Goal: Task Accomplishment & Management: Manage account settings

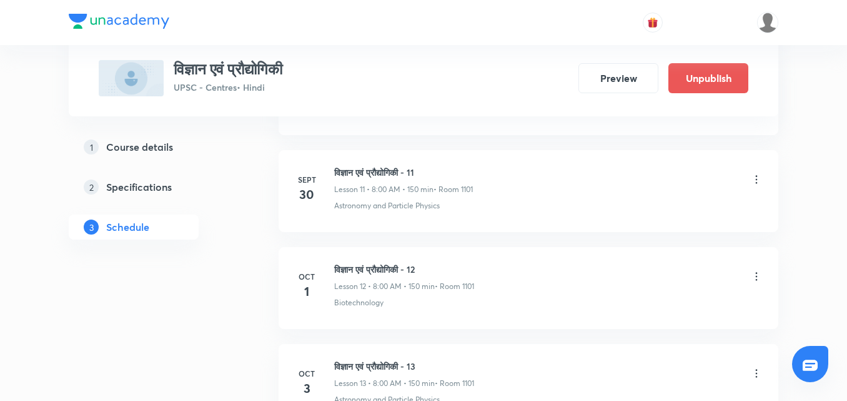
scroll to position [1957, 0]
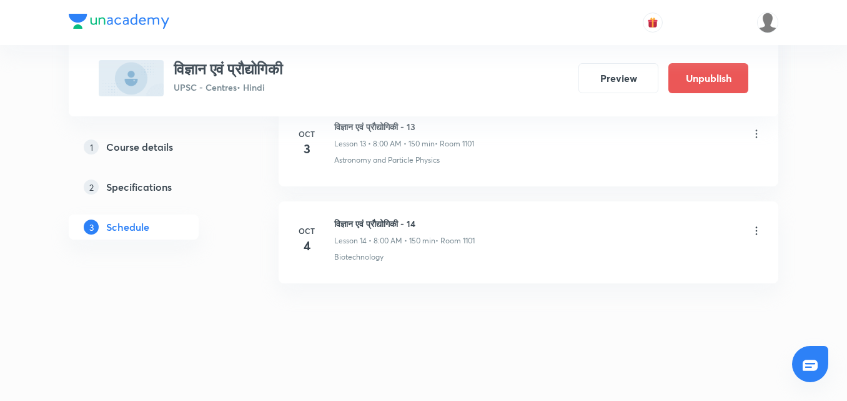
click at [378, 222] on h6 "विज्ञान एवं प्रौद्योगिकी - 14" at bounding box center [404, 223] width 141 height 13
copy h6 "विज्ञान एवं प्रौद्योगिकी - 14"
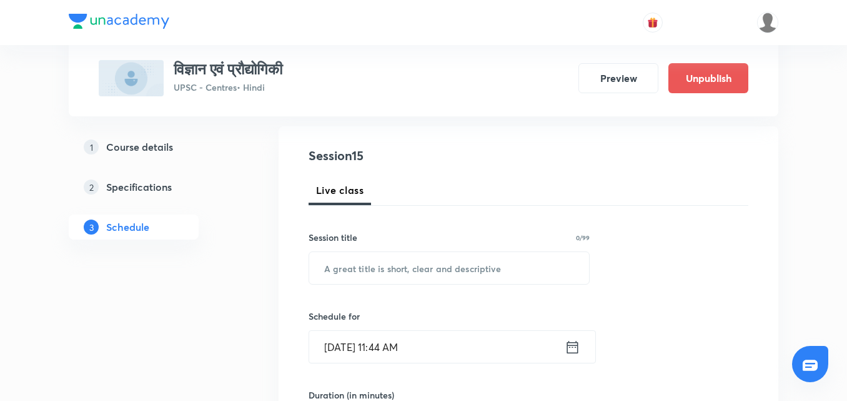
scroll to position [125, 0]
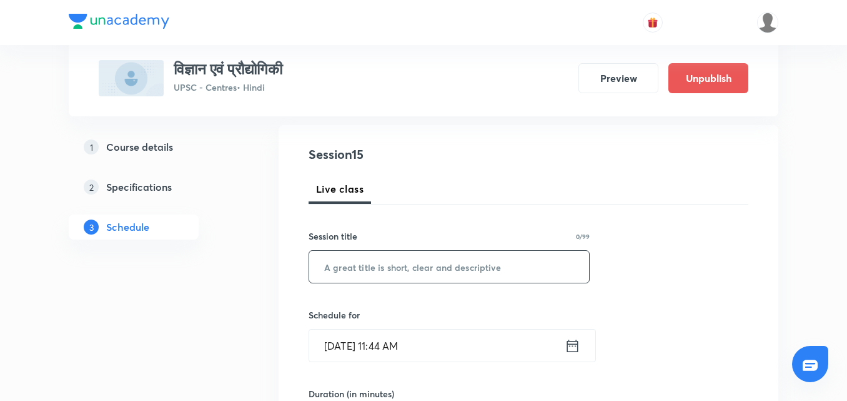
click at [387, 265] on input "text" at bounding box center [449, 267] width 280 height 32
paste input "विज्ञान एवं प्रौद्योगिकी - 14"
type input "विज्ञान एवं प्रौद्योगिकी - 15"
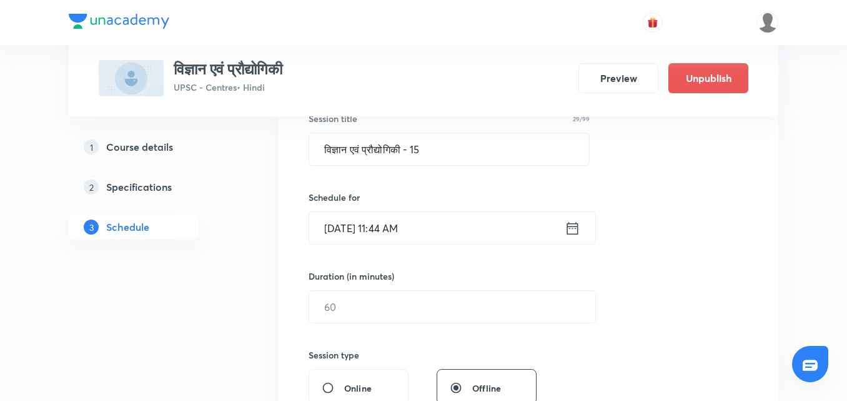
scroll to position [250, 0]
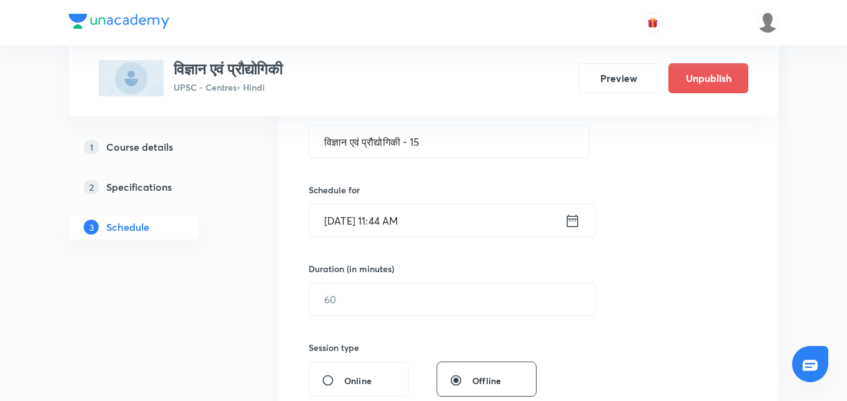
click at [570, 224] on icon at bounding box center [573, 220] width 16 height 17
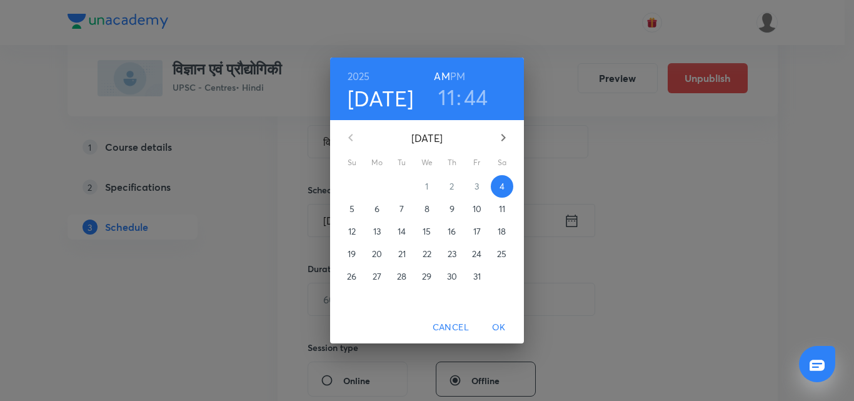
click at [376, 209] on p "6" at bounding box center [376, 208] width 5 height 12
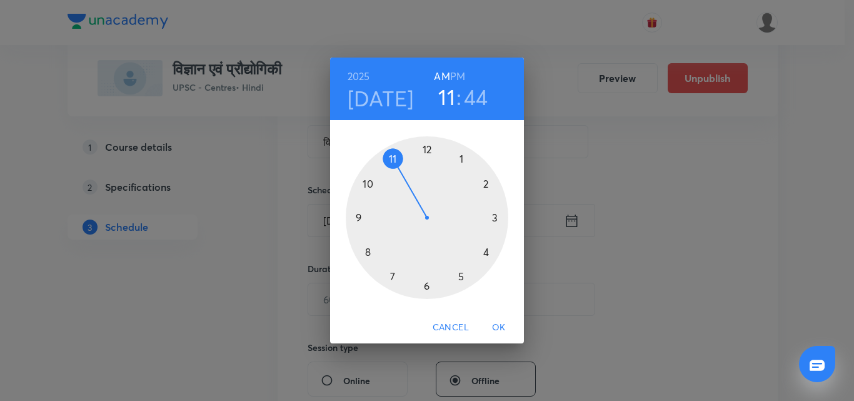
click at [367, 251] on div at bounding box center [427, 217] width 162 height 162
click at [428, 149] on div at bounding box center [427, 217] width 162 height 162
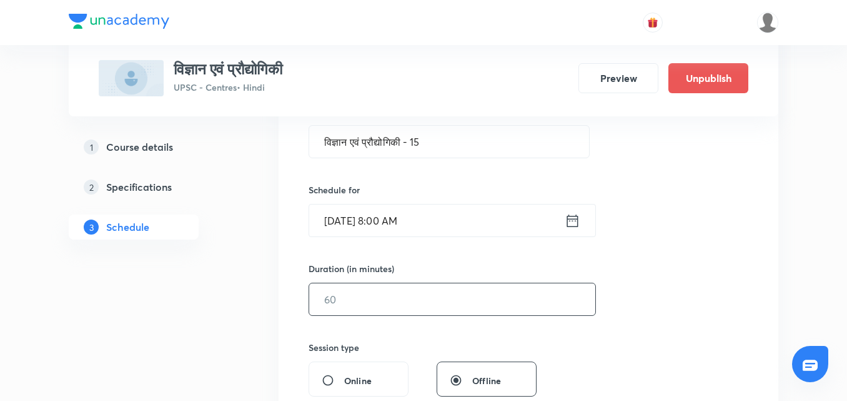
click at [431, 284] on input "text" at bounding box center [452, 299] width 286 height 32
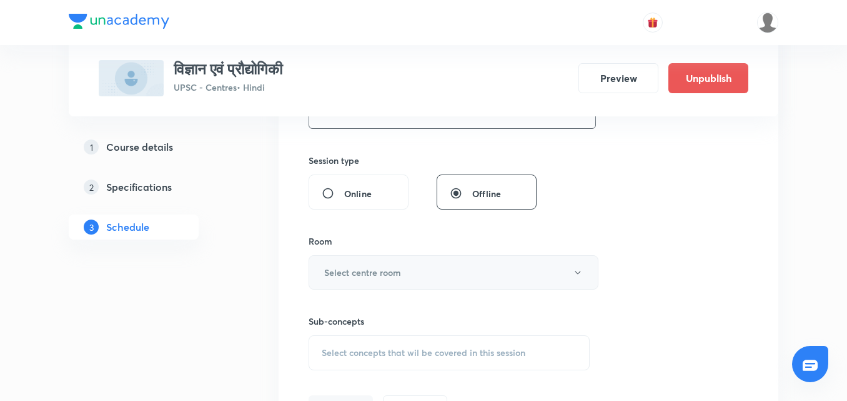
scroll to position [437, 0]
type input "150"
click at [384, 260] on button "Select centre room" at bounding box center [454, 271] width 290 height 34
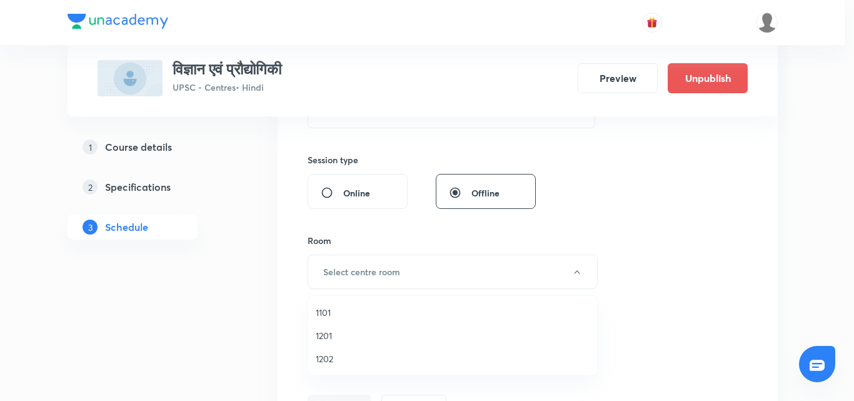
click at [345, 312] on span "1101" at bounding box center [453, 312] width 274 height 13
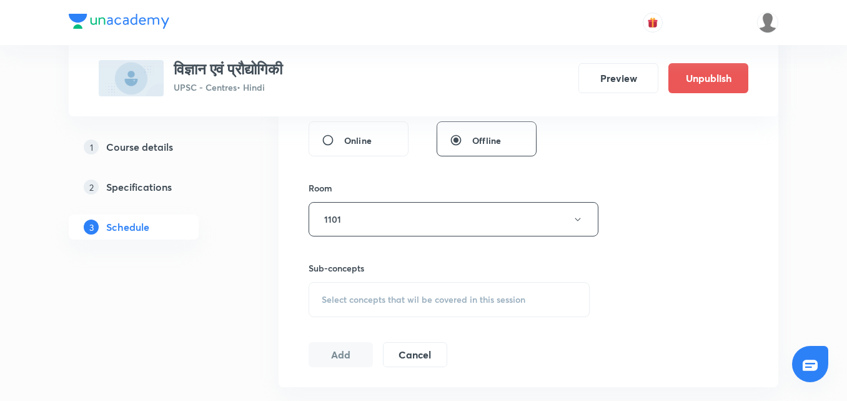
scroll to position [562, 0]
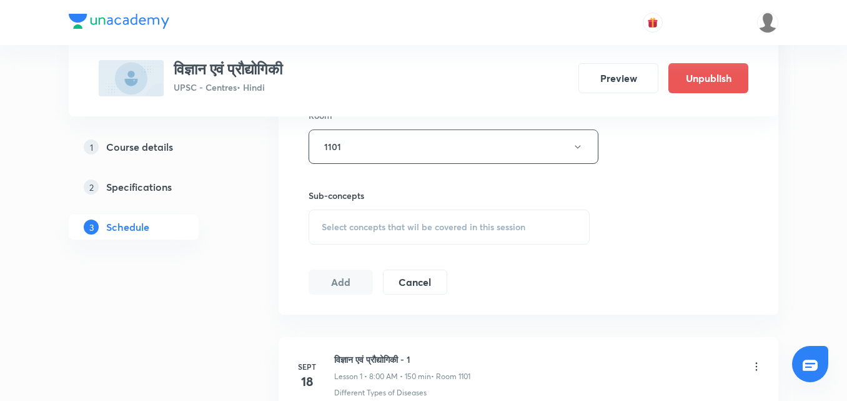
click at [407, 237] on div "Select concepts that wil be covered in this session" at bounding box center [449, 226] width 281 height 35
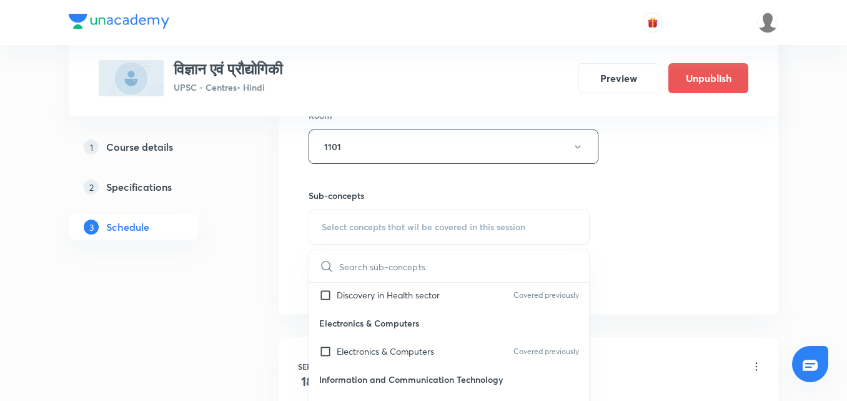
scroll to position [750, 0]
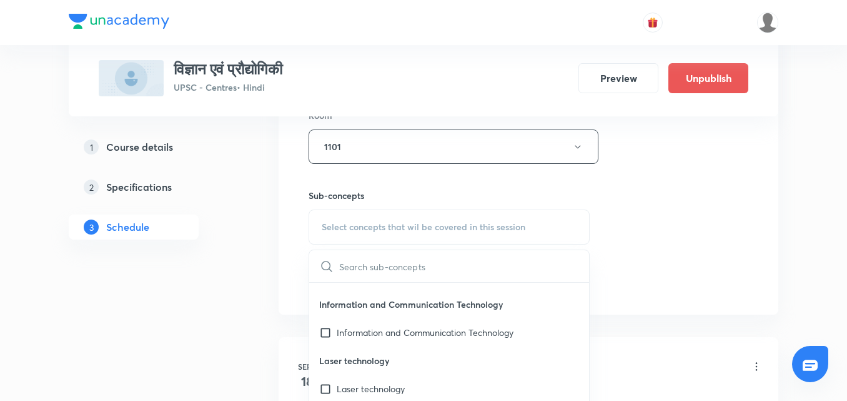
click at [462, 334] on p "Information and Communication Technology" at bounding box center [425, 332] width 177 height 13
checkbox input "true"
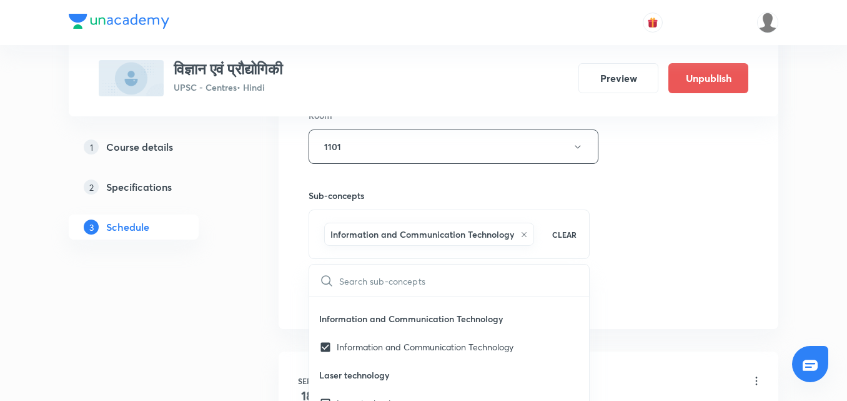
click at [697, 244] on div "Session 15 Live class Session title 29/99 विज्ञान एवं प्रौद्योगिकी - 15 ​ Sched…" at bounding box center [529, 8] width 440 height 601
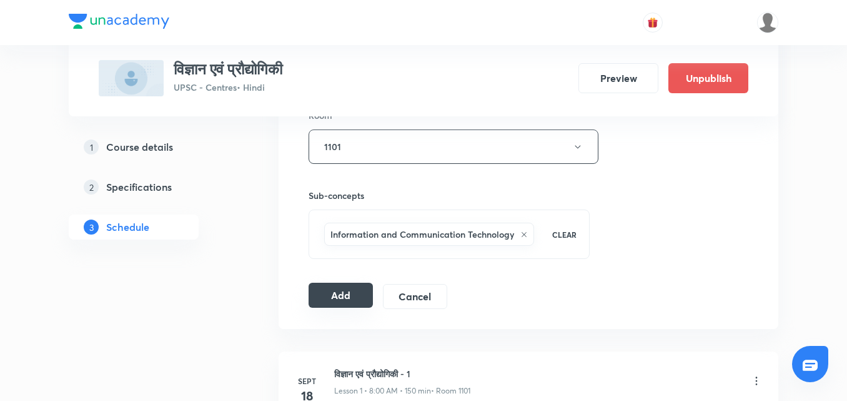
click at [342, 306] on button "Add" at bounding box center [341, 294] width 64 height 25
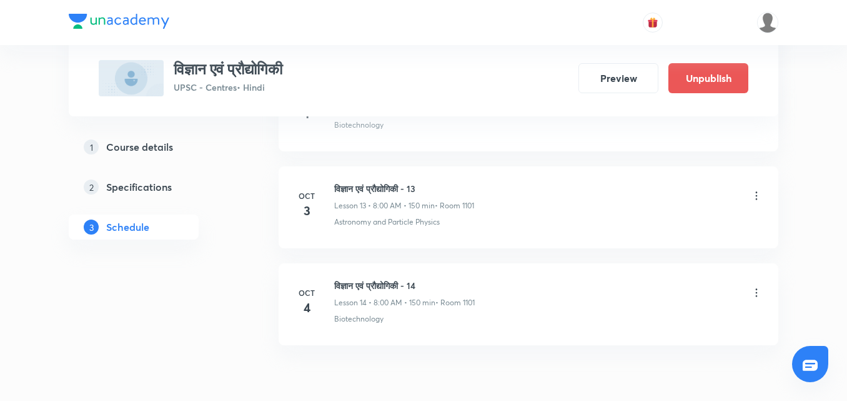
scroll to position [1971, 0]
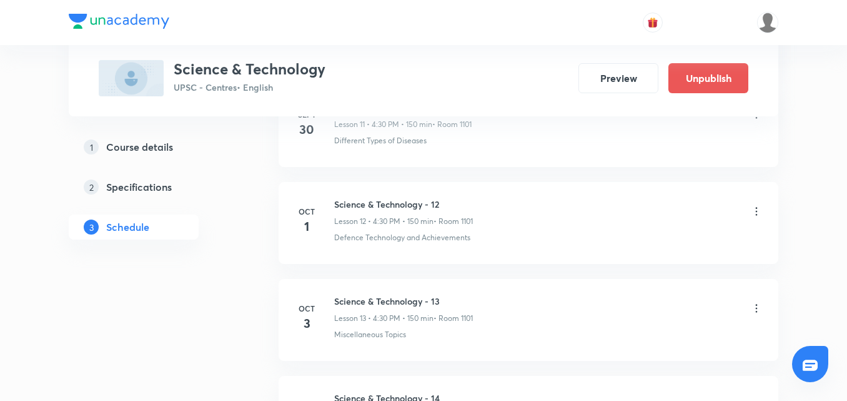
scroll to position [1957, 0]
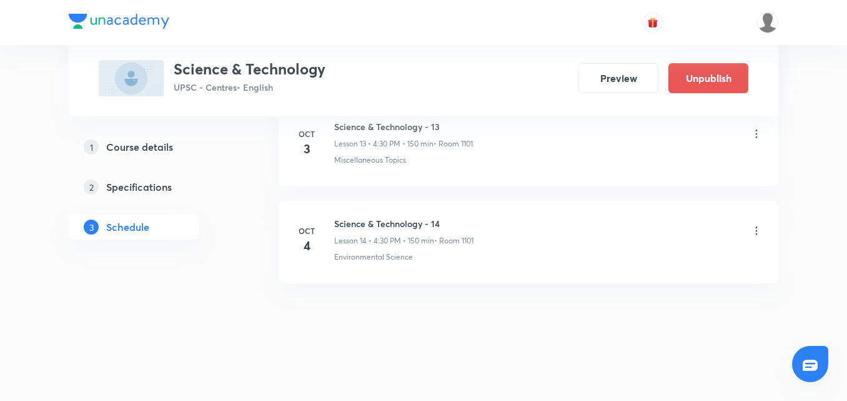
click at [396, 217] on h6 "Science & Technology - 14" at bounding box center [403, 223] width 139 height 13
copy h6 "Science & Technology - 14"
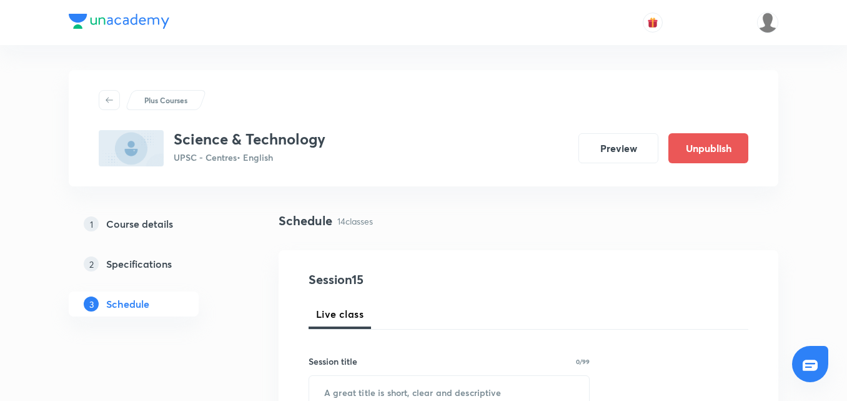
scroll to position [187, 0]
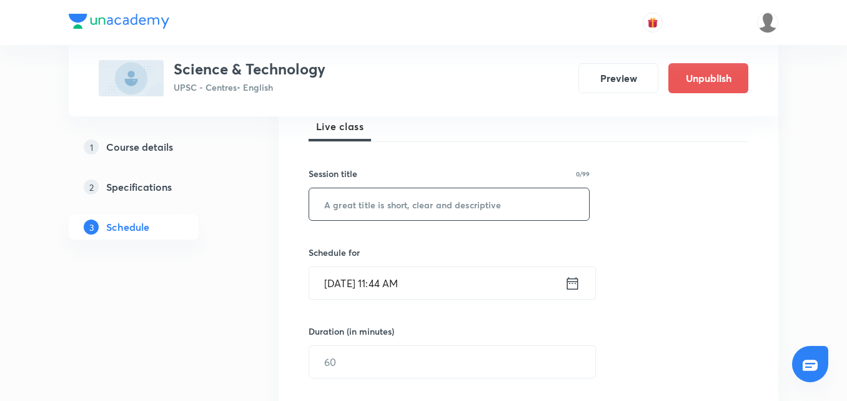
click at [416, 204] on input "text" at bounding box center [449, 204] width 280 height 32
paste input "Science & Technology - 14"
type input "Science & Technology - 15"
click at [577, 287] on icon at bounding box center [573, 282] width 16 height 17
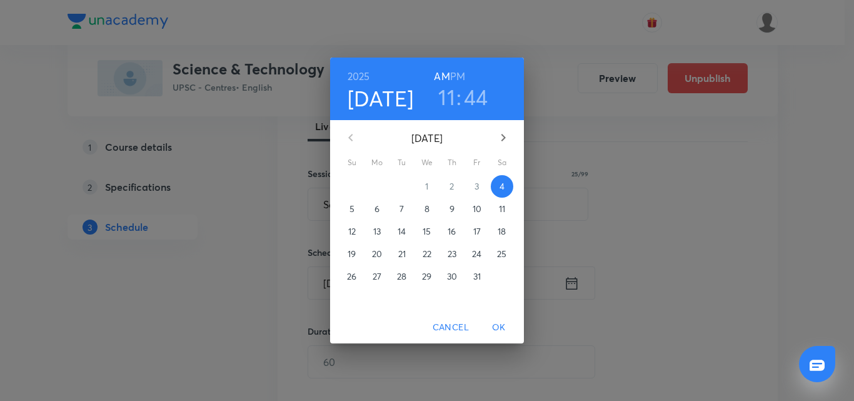
click at [374, 209] on p "6" at bounding box center [376, 208] width 5 height 12
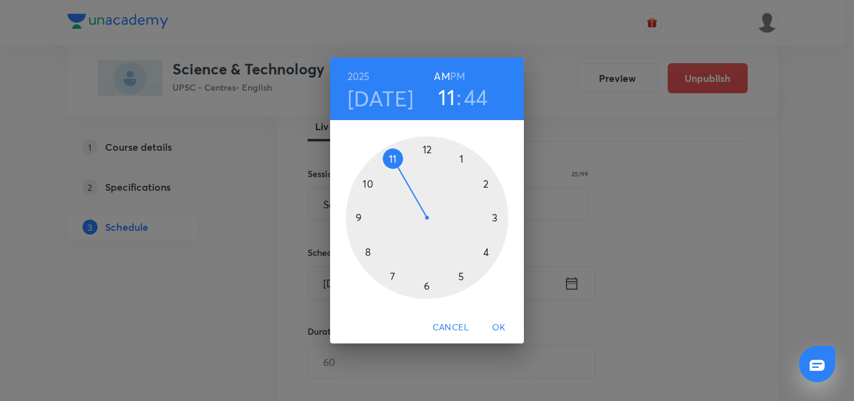
click at [455, 77] on h6 "PM" at bounding box center [457, 75] width 15 height 17
click at [487, 252] on div at bounding box center [427, 217] width 162 height 162
click at [426, 282] on div at bounding box center [427, 217] width 162 height 162
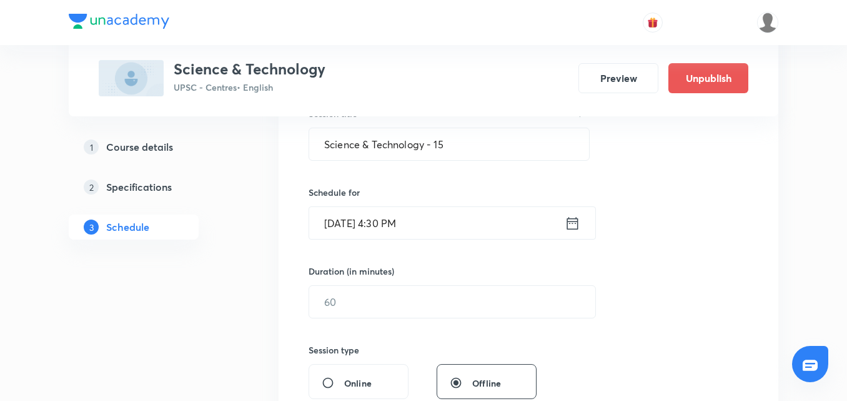
scroll to position [312, 0]
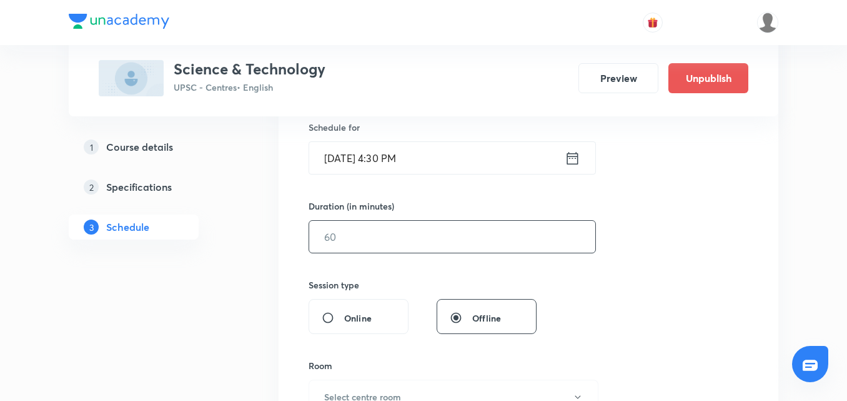
click at [474, 249] on input "text" at bounding box center [452, 237] width 286 height 32
type input "150"
click at [689, 204] on div "Session 15 Live class Session title 25/99 Science & Technology - 15 ​ Schedule …" at bounding box center [529, 251] width 440 height 587
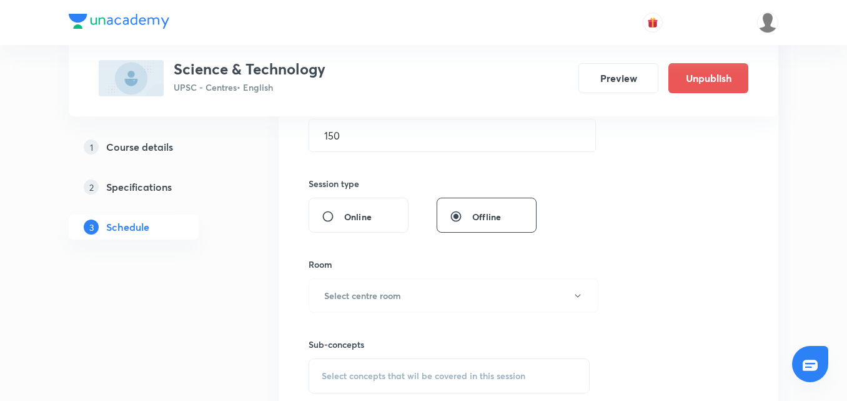
scroll to position [437, 0]
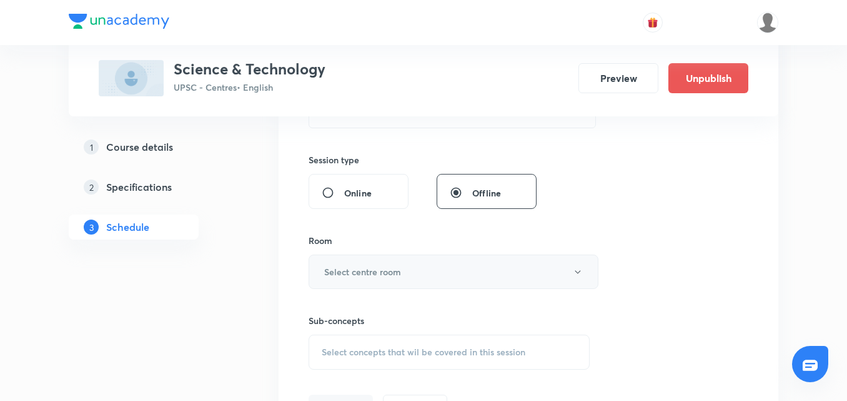
click at [504, 280] on button "Select centre room" at bounding box center [454, 271] width 290 height 34
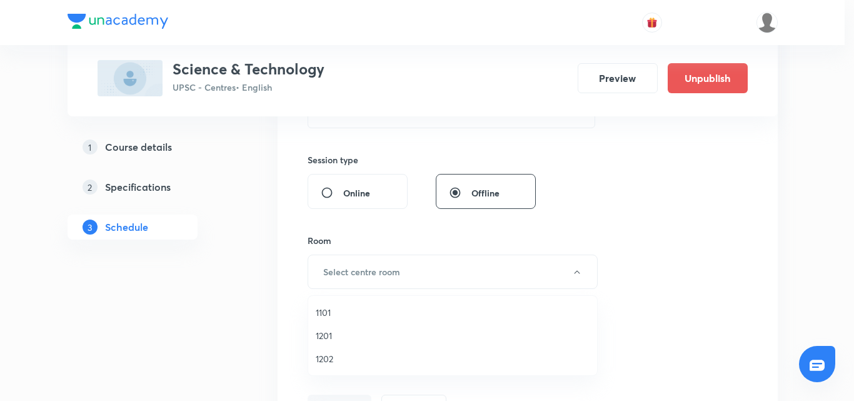
click at [326, 312] on span "1101" at bounding box center [453, 312] width 274 height 13
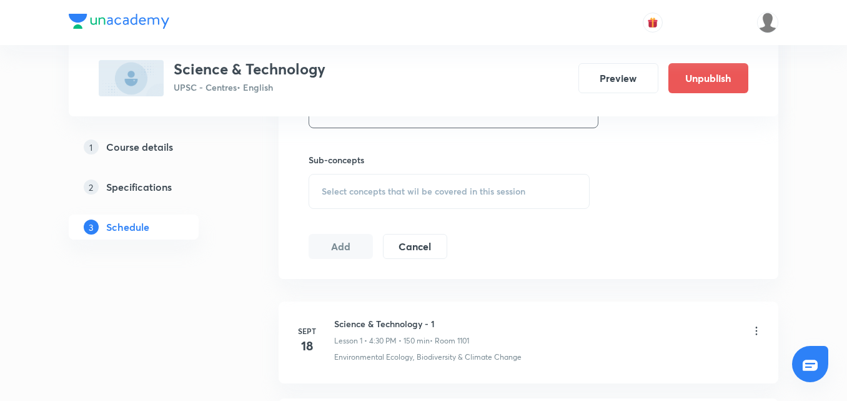
scroll to position [625, 0]
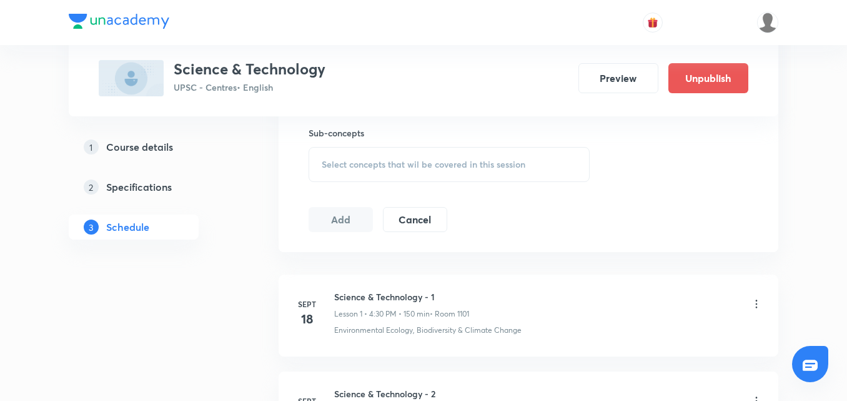
click at [444, 154] on div "Select concepts that wil be covered in this session" at bounding box center [449, 164] width 281 height 35
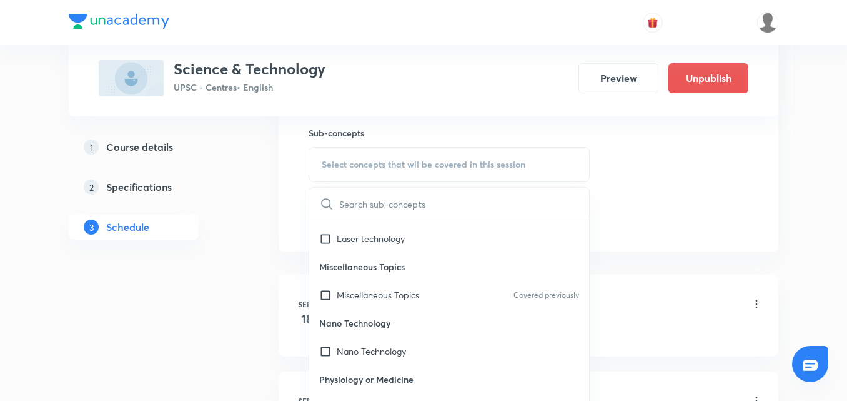
scroll to position [875, 0]
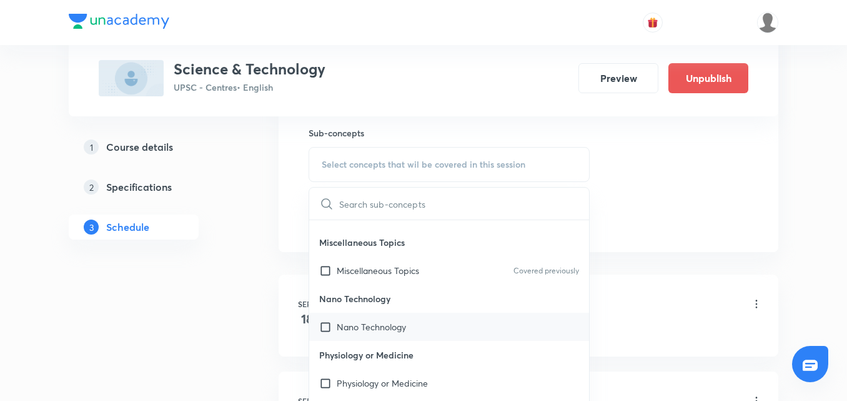
click at [484, 321] on div "Nano Technology" at bounding box center [449, 326] width 280 height 28
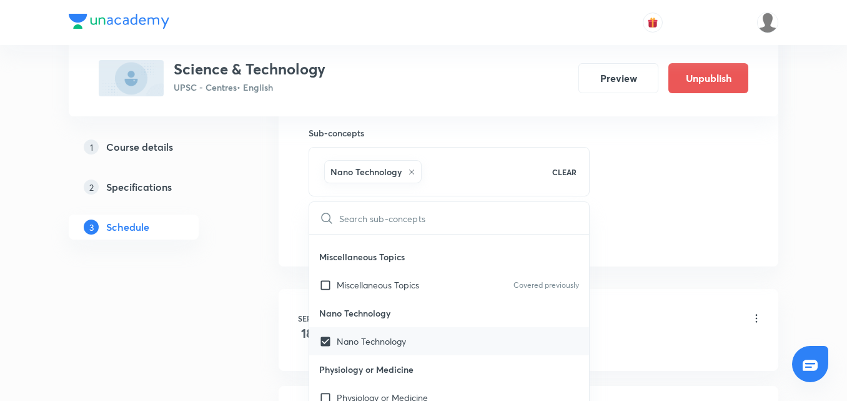
click at [452, 346] on div "Nano Technology" at bounding box center [449, 341] width 280 height 28
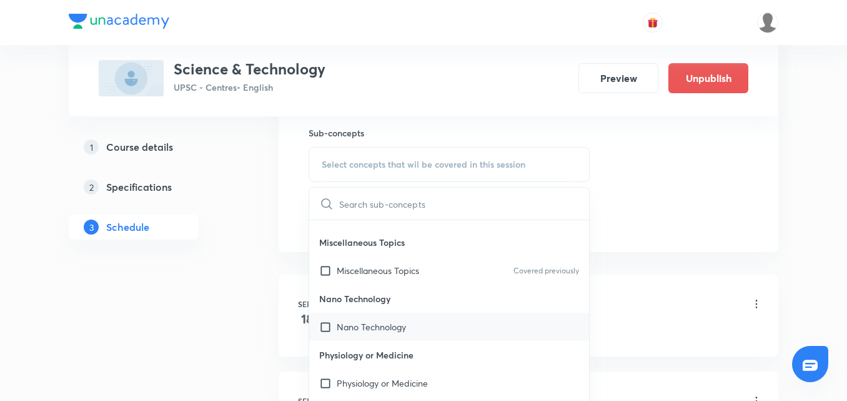
click at [428, 327] on div "Nano Technology" at bounding box center [449, 326] width 280 height 28
checkbox input "true"
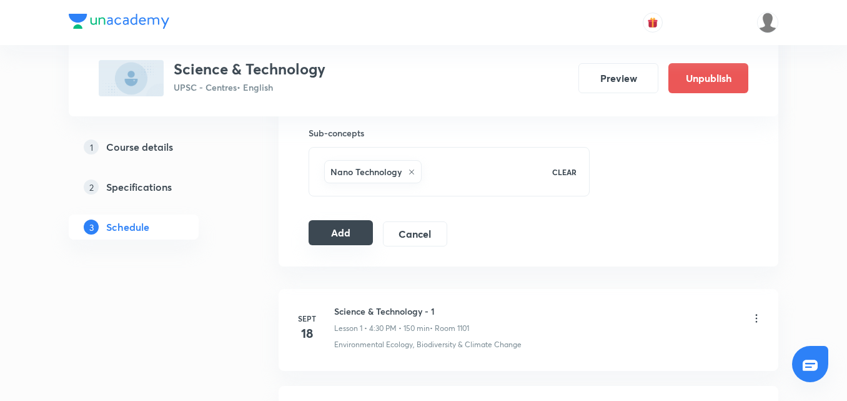
click at [357, 239] on button "Add" at bounding box center [341, 232] width 64 height 25
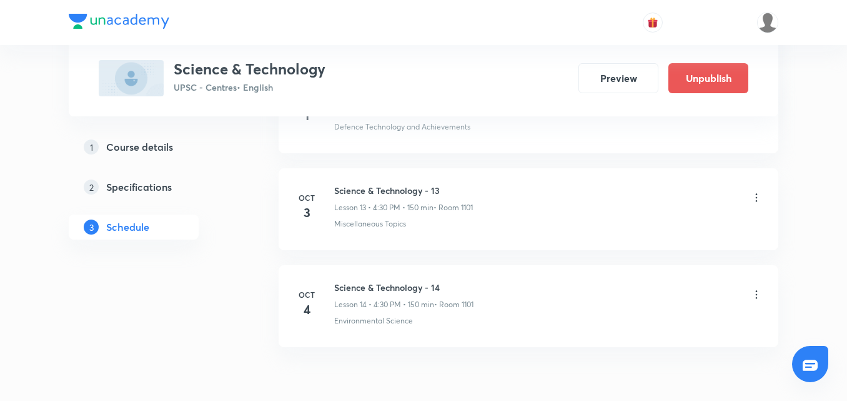
scroll to position [1971, 0]
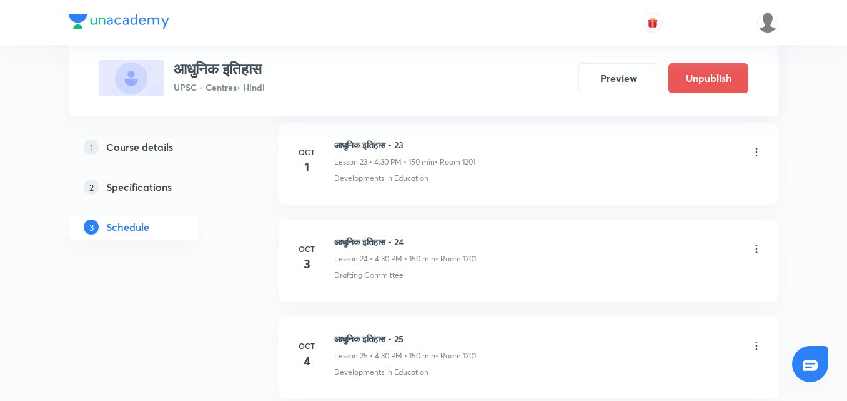
scroll to position [3022, 0]
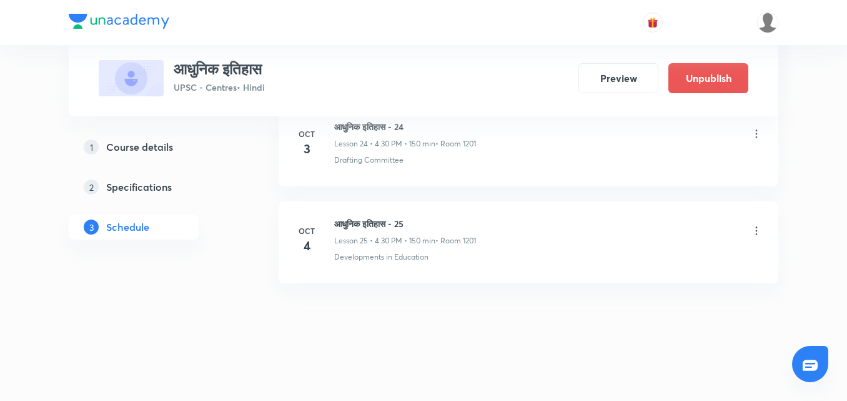
click at [391, 226] on h6 "आधुनिक इतिहास - 25" at bounding box center [405, 223] width 142 height 13
copy h6 "आधुनिक इतिहास - 25"
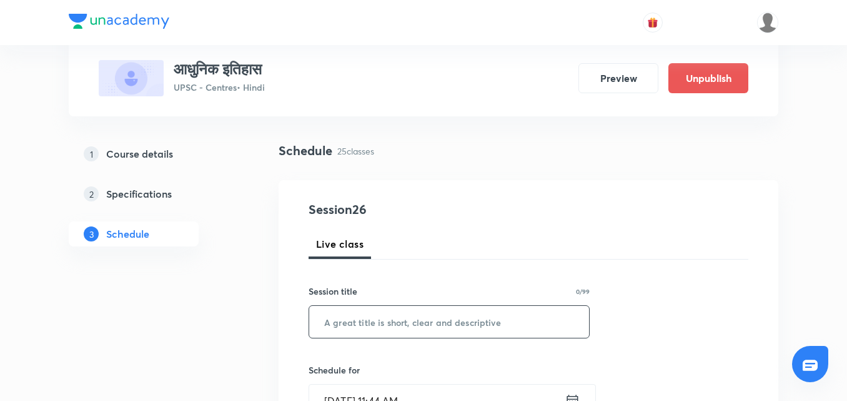
scroll to position [125, 0]
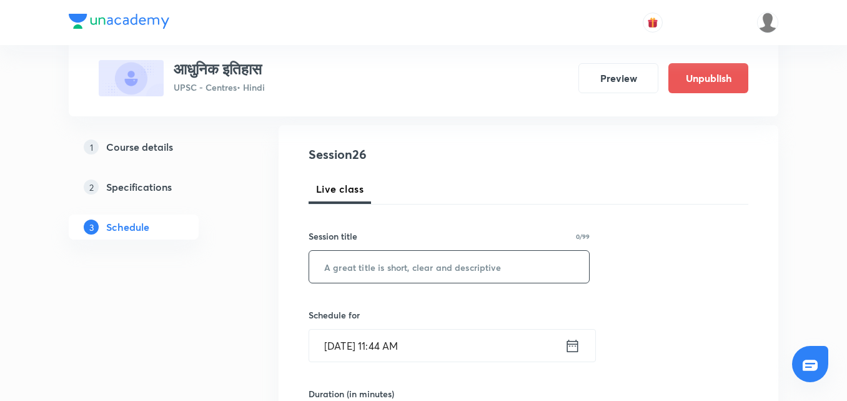
paste input "आधुनिक इतिहास - 25"
type input "आधुनिक इतिहास - 26"
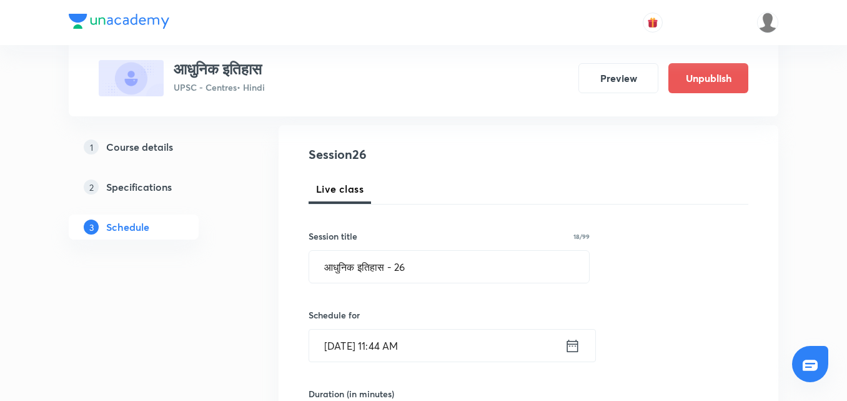
click at [570, 346] on icon at bounding box center [573, 345] width 16 height 17
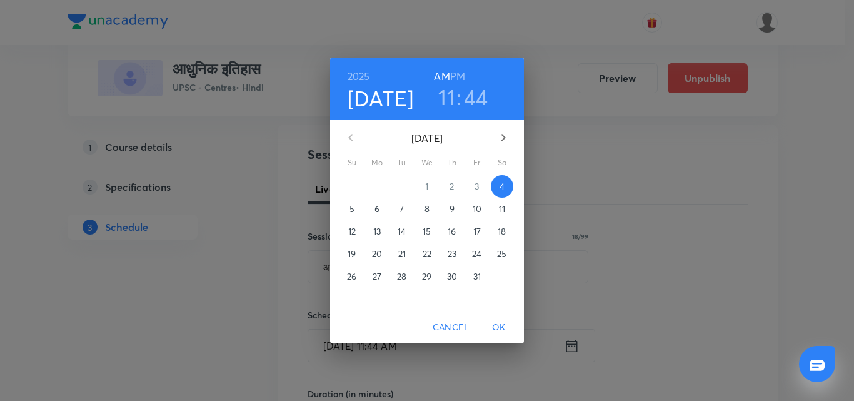
click at [379, 208] on p "6" at bounding box center [376, 208] width 5 height 12
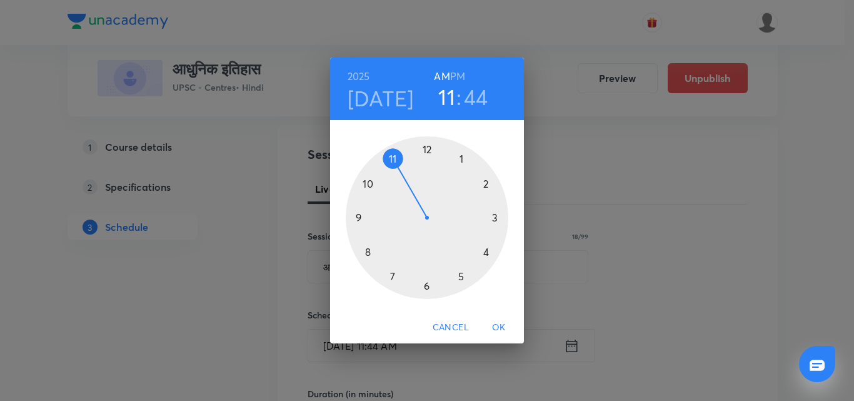
click at [456, 70] on h6 "PM" at bounding box center [457, 75] width 15 height 17
click at [487, 252] on div at bounding box center [427, 217] width 162 height 162
click at [425, 282] on div at bounding box center [427, 217] width 162 height 162
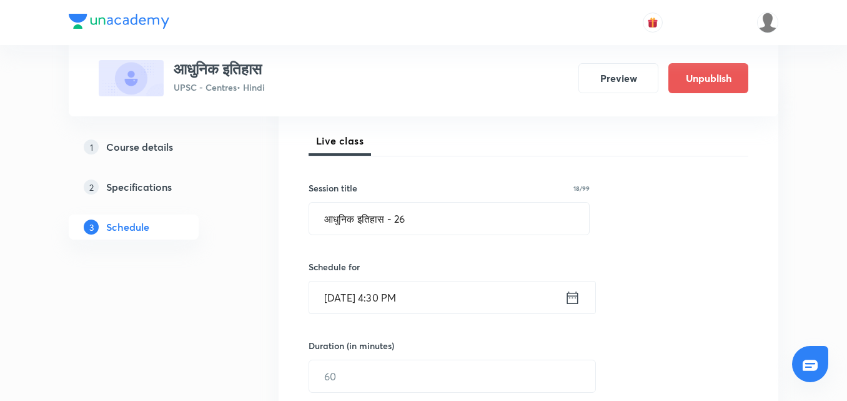
scroll to position [250, 0]
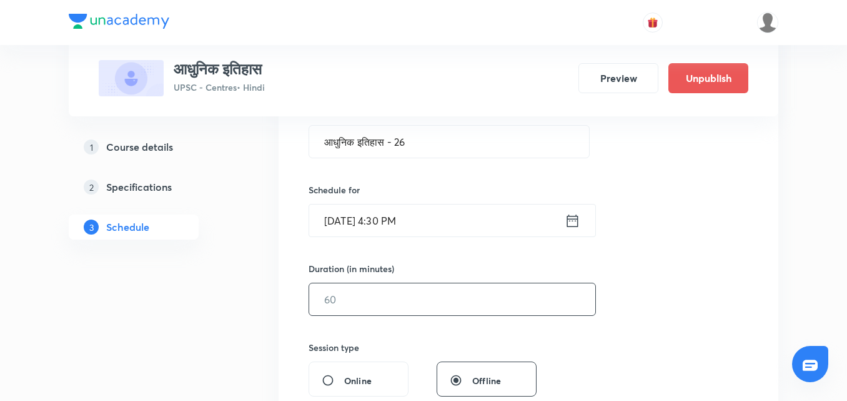
click at [447, 291] on input "text" at bounding box center [452, 299] width 286 height 32
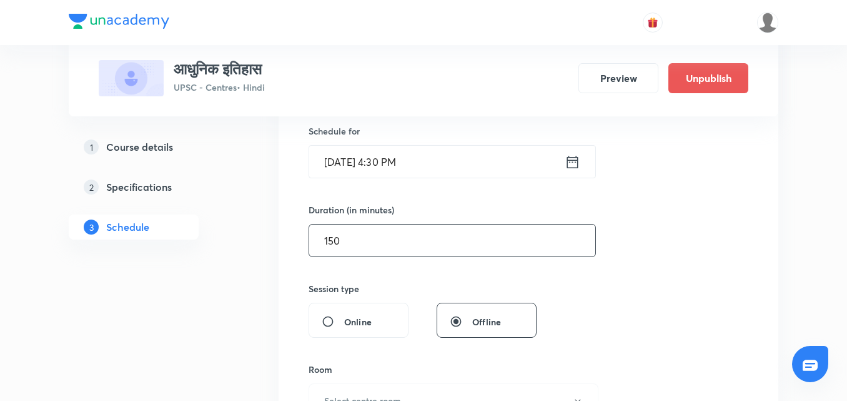
scroll to position [437, 0]
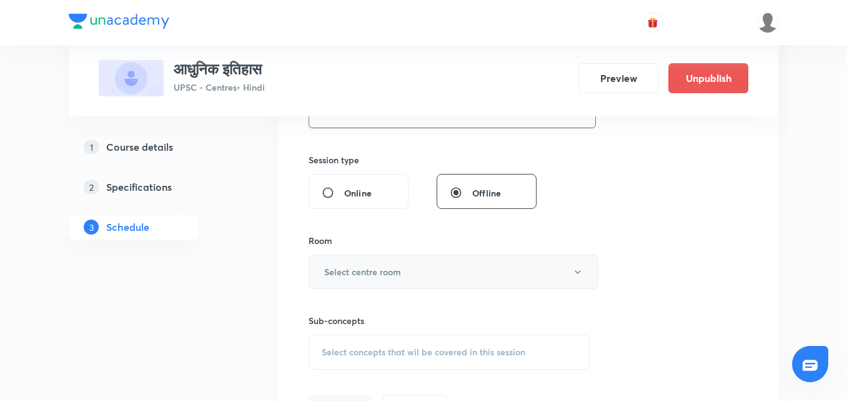
type input "150"
click at [448, 274] on button "Select centre room" at bounding box center [454, 271] width 290 height 34
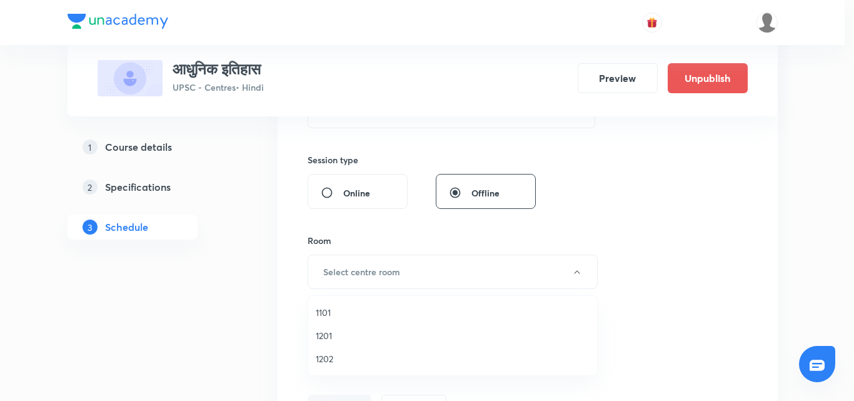
click at [326, 337] on span "1201" at bounding box center [453, 335] width 274 height 13
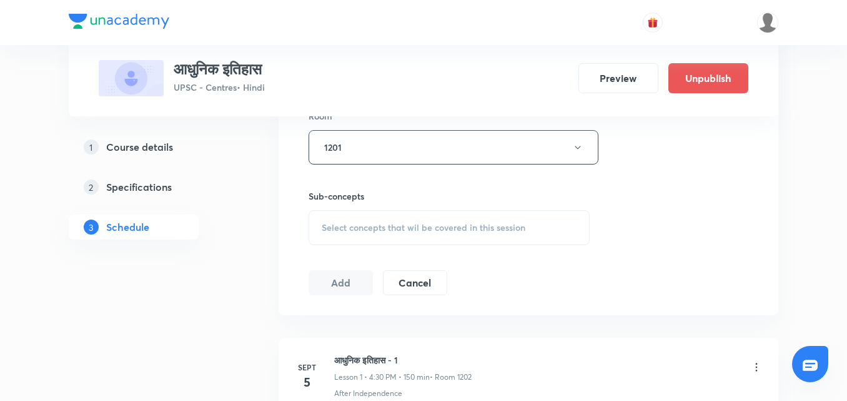
scroll to position [562, 0]
click at [408, 226] on span "Select concepts that wil be covered in this session" at bounding box center [424, 227] width 204 height 10
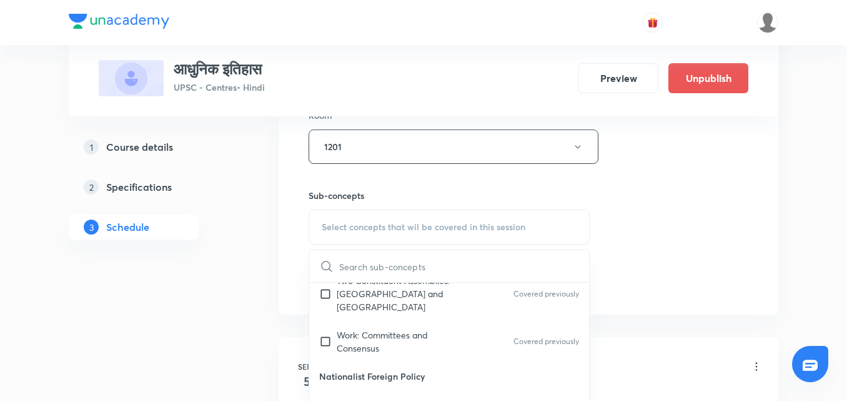
scroll to position [437, 0]
checkbox input "true"
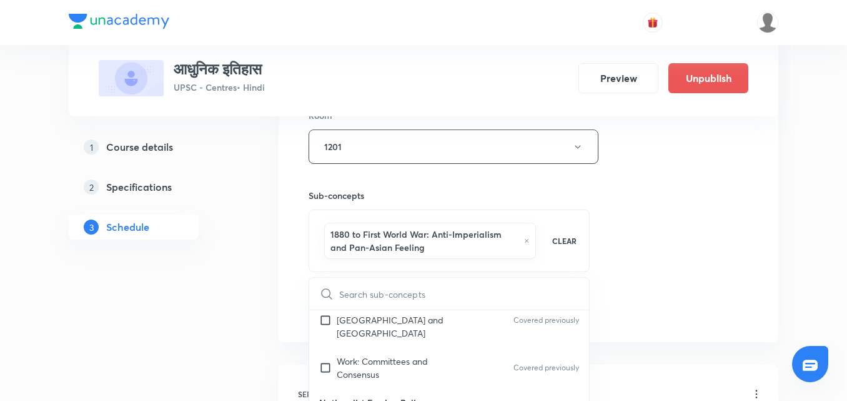
click at [706, 222] on div "Session 26 Live class Session title 18/99 आधुनिक इतिहास - 26 ​ Schedule for Oct…" at bounding box center [529, 15] width 440 height 614
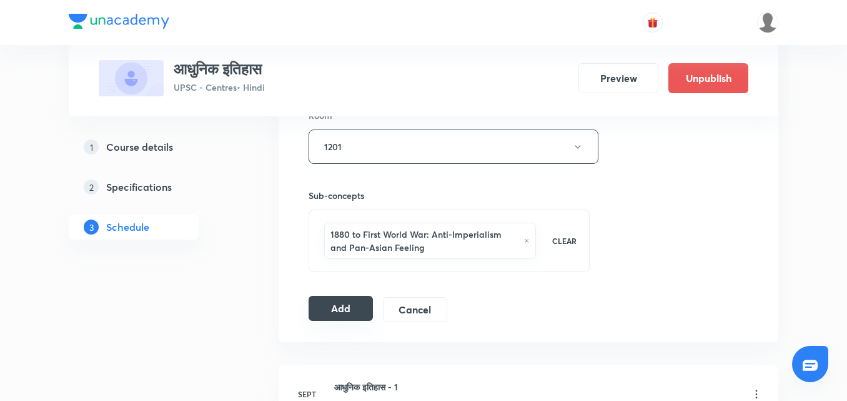
click at [341, 302] on button "Add" at bounding box center [341, 308] width 64 height 25
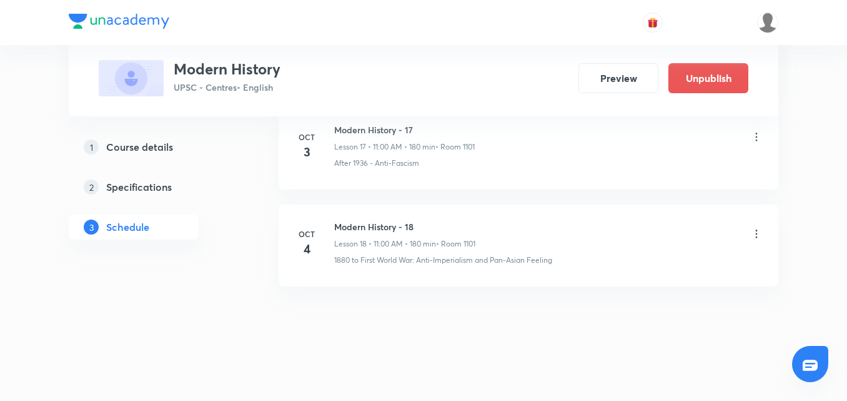
scroll to position [2344, 0]
click at [382, 221] on h6 "Modern History - 18" at bounding box center [404, 223] width 141 height 13
copy h6 "Modern History - 18"
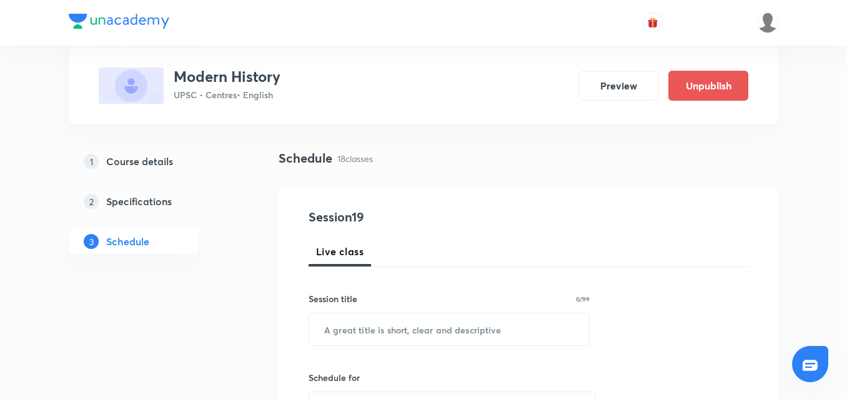
scroll to position [125, 0]
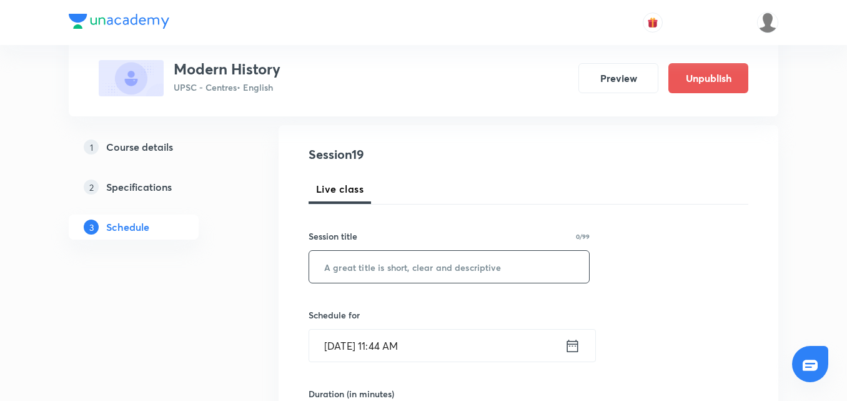
click at [387, 277] on input "text" at bounding box center [449, 267] width 280 height 32
paste input "Modern History - 18"
type input "Modern History - 19"
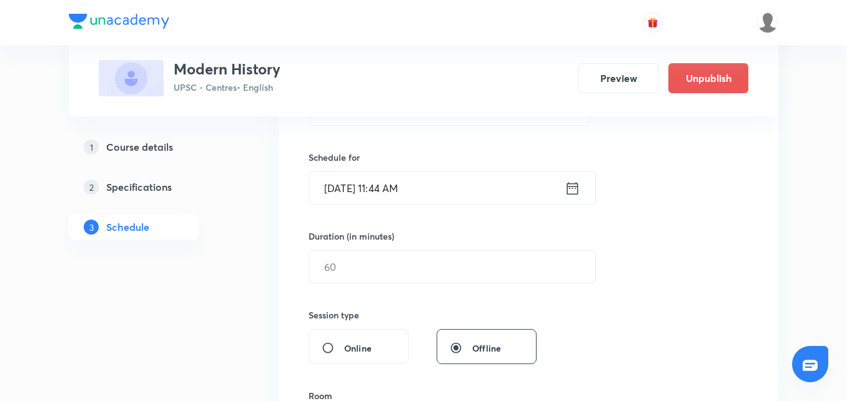
scroll to position [312, 0]
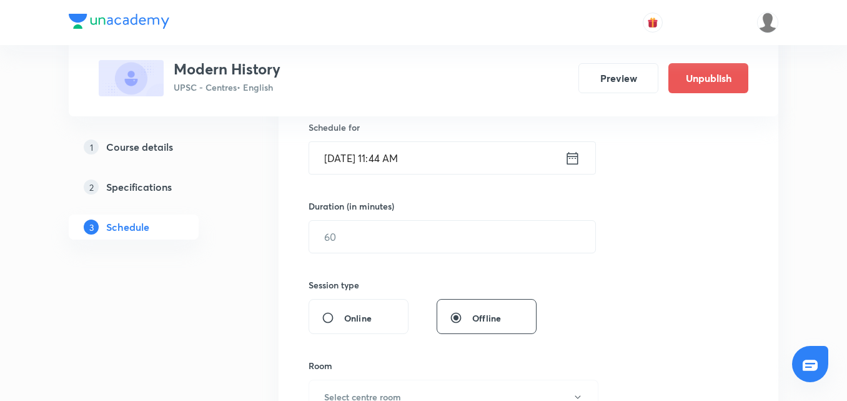
click at [574, 159] on icon at bounding box center [573, 157] width 16 height 17
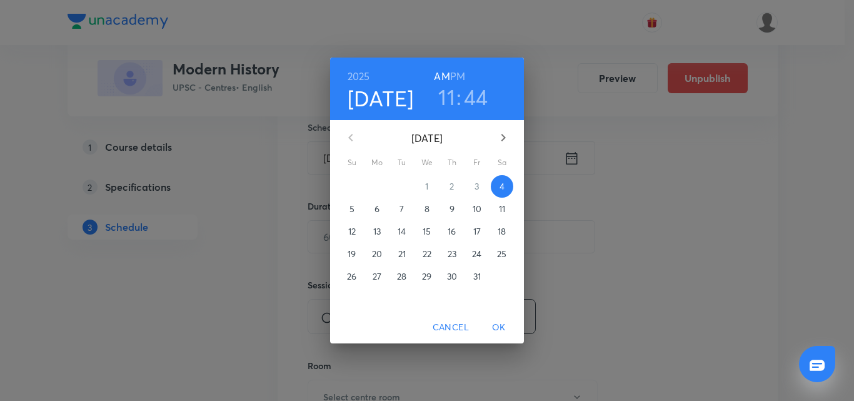
click at [376, 206] on p "6" at bounding box center [376, 208] width 5 height 12
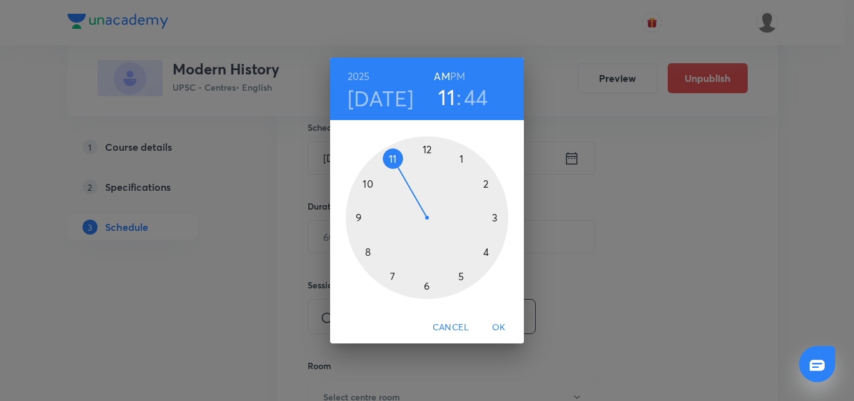
click at [394, 157] on div at bounding box center [427, 217] width 162 height 162
click at [426, 149] on div at bounding box center [427, 217] width 162 height 162
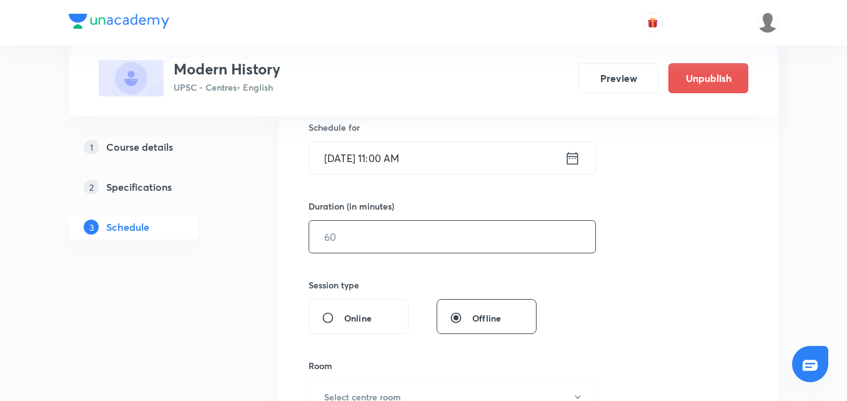
click at [495, 232] on input "text" at bounding box center [452, 237] width 286 height 32
type input "180"
click at [687, 205] on div "Session 19 Live class Session title 19/99 Modern History - 19 ​ Schedule for Oc…" at bounding box center [529, 251] width 440 height 587
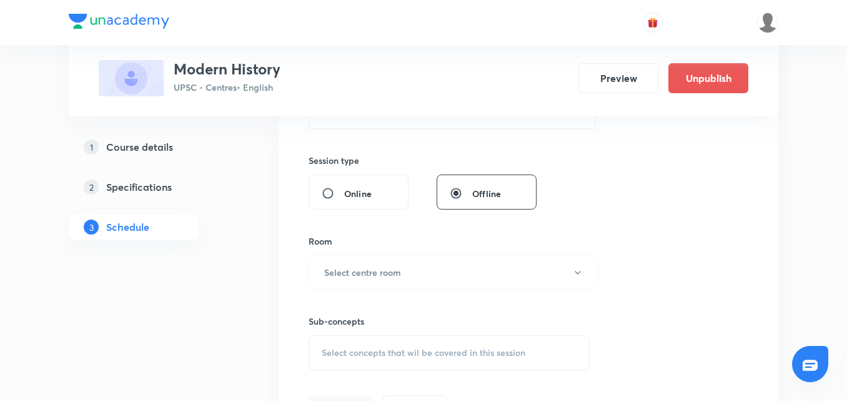
scroll to position [437, 0]
click at [483, 273] on button "Select centre room" at bounding box center [454, 271] width 290 height 34
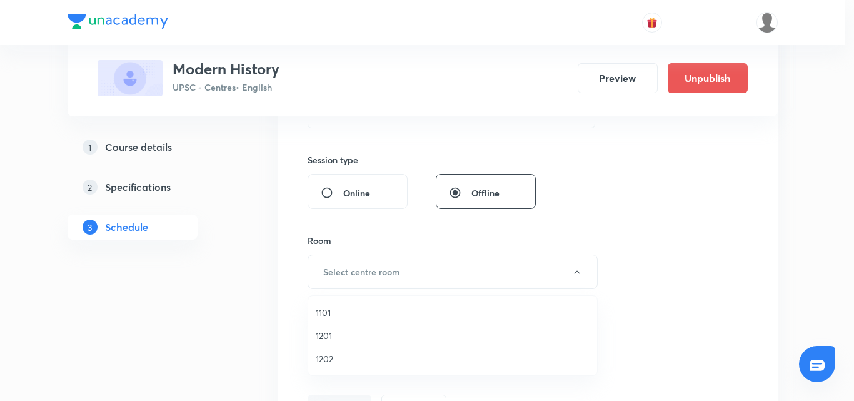
click at [319, 307] on span "1101" at bounding box center [453, 312] width 274 height 13
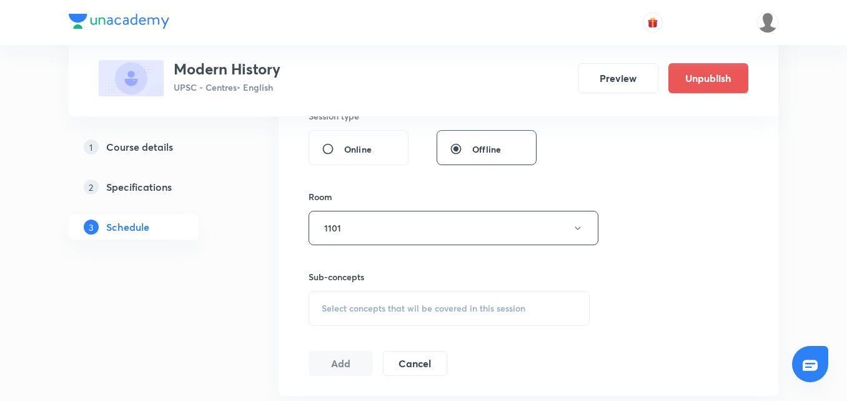
scroll to position [500, 0]
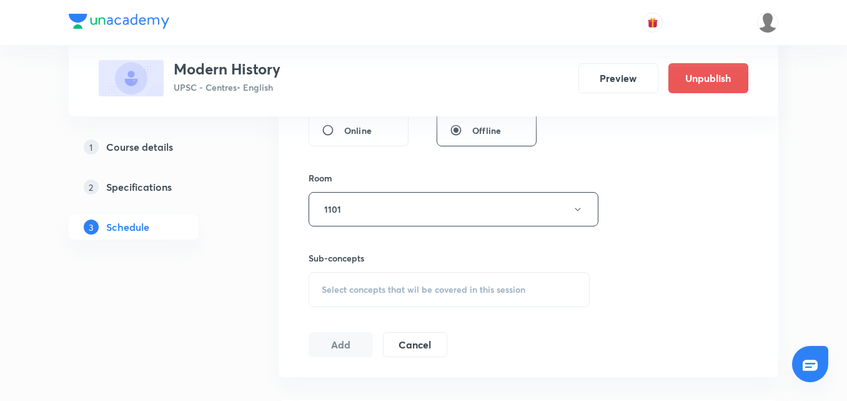
drag, startPoint x: 492, startPoint y: 286, endPoint x: 517, endPoint y: 274, distance: 27.9
click at [491, 286] on span "Select concepts that wil be covered in this session" at bounding box center [424, 289] width 204 height 10
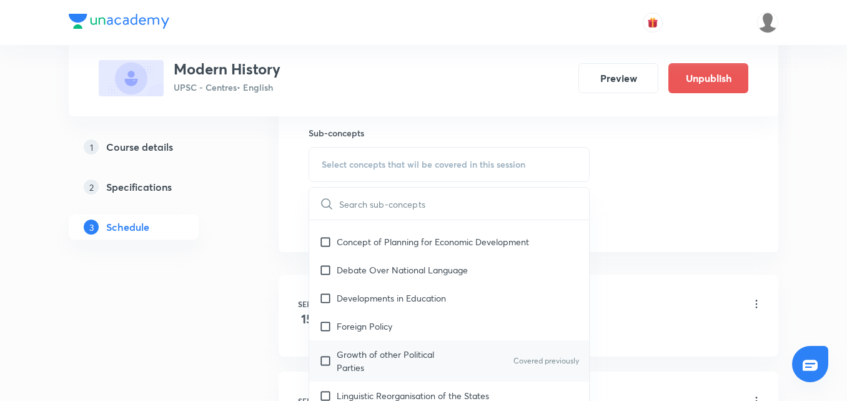
scroll to position [812, 0]
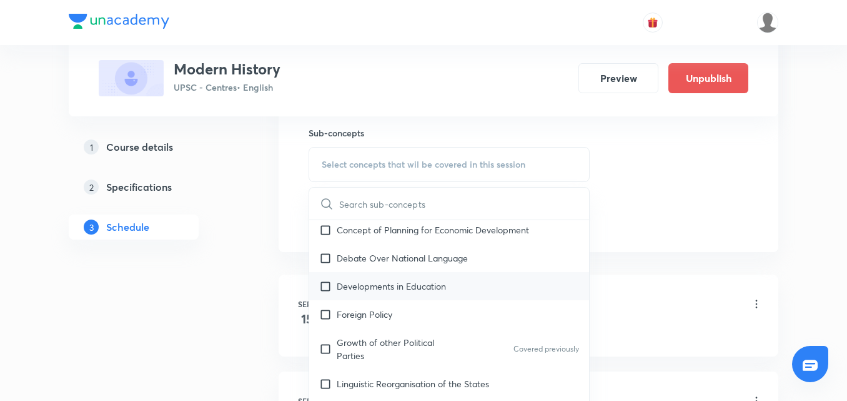
click at [440, 279] on p "Developments in Education" at bounding box center [391, 285] width 109 height 13
checkbox input "true"
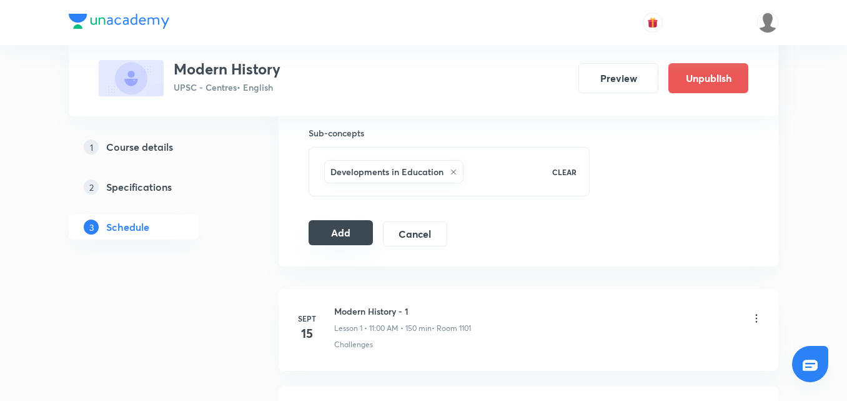
click at [356, 237] on button "Add" at bounding box center [341, 232] width 64 height 25
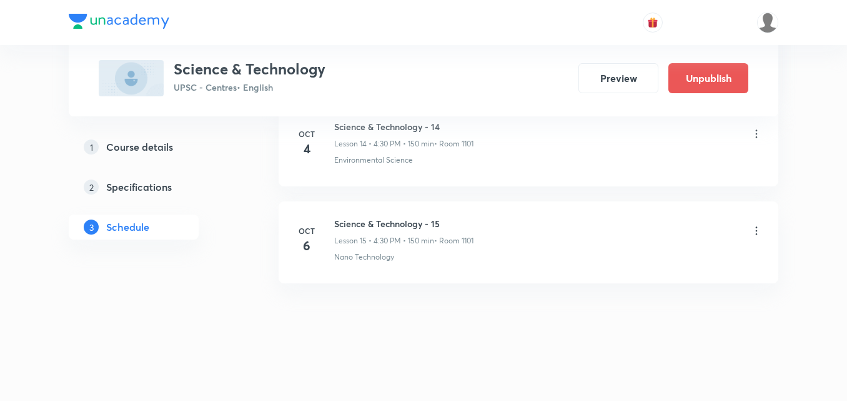
click at [755, 232] on icon at bounding box center [756, 230] width 12 height 12
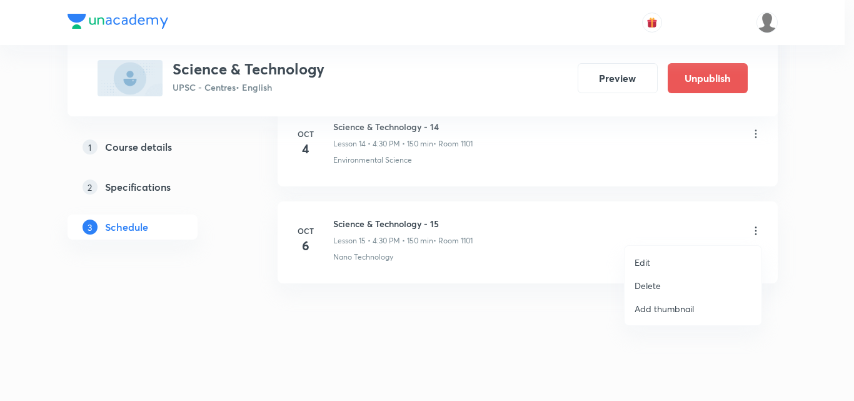
click at [691, 254] on li "Edit" at bounding box center [692, 262] width 137 height 23
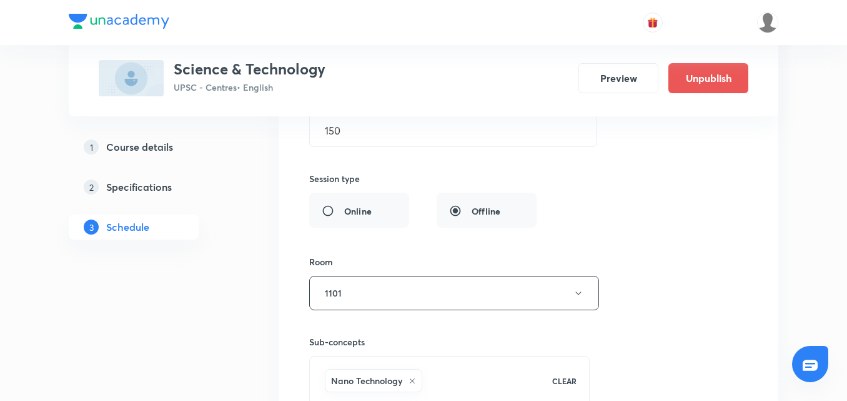
scroll to position [1648, 0]
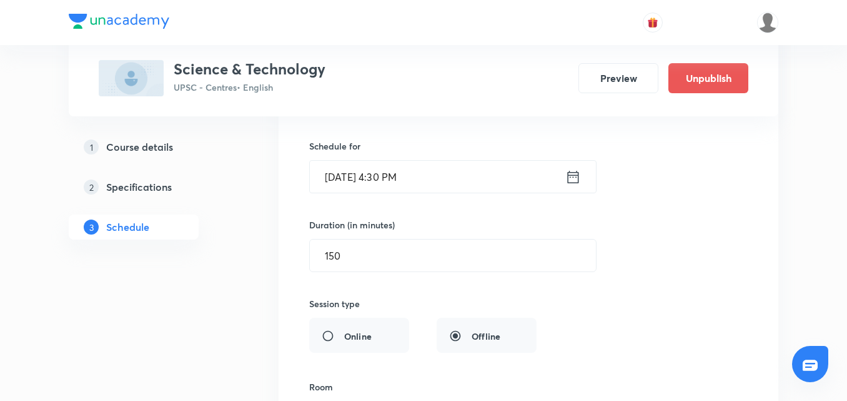
click at [571, 177] on icon at bounding box center [573, 176] width 11 height 12
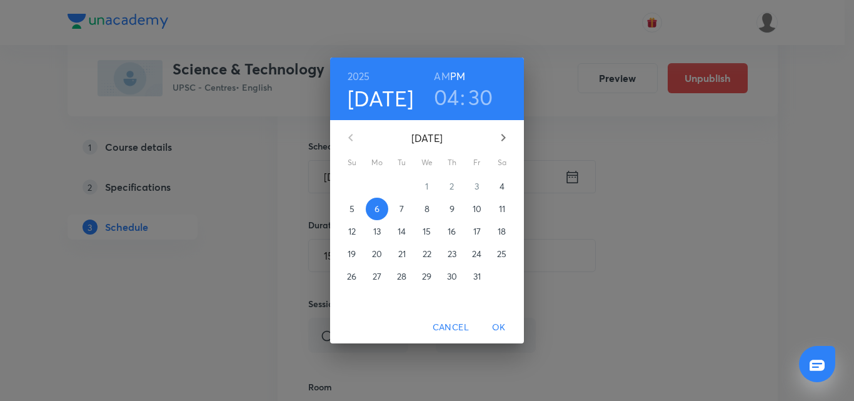
click at [450, 101] on h3 "04" at bounding box center [447, 97] width 26 height 26
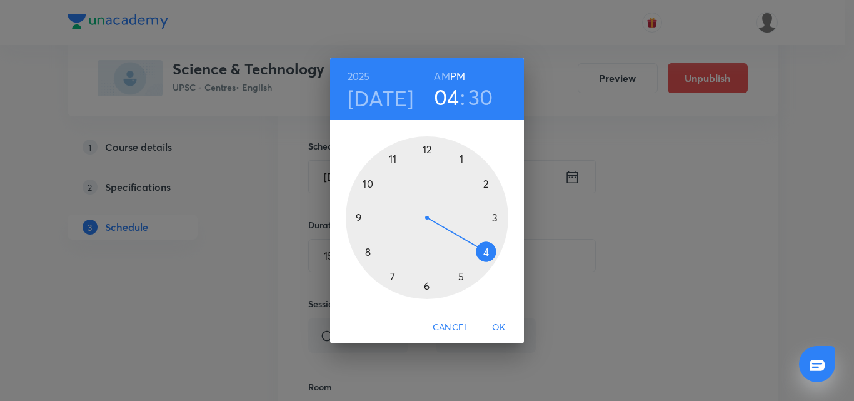
click at [497, 216] on div at bounding box center [427, 217] width 162 height 162
click at [426, 285] on div at bounding box center [427, 217] width 162 height 162
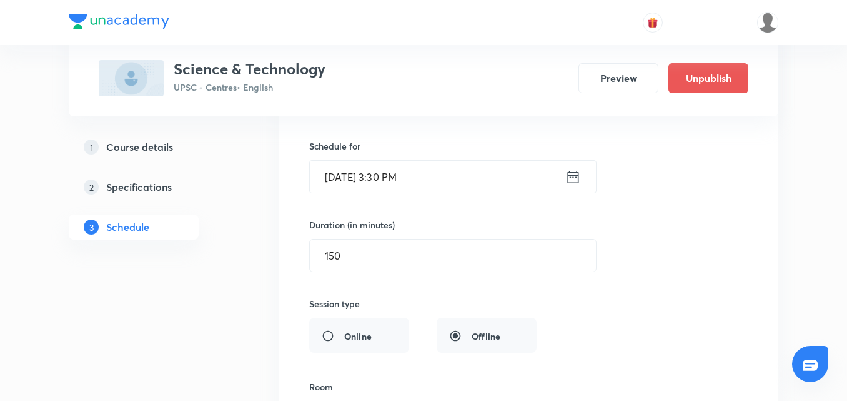
scroll to position [1960, 0]
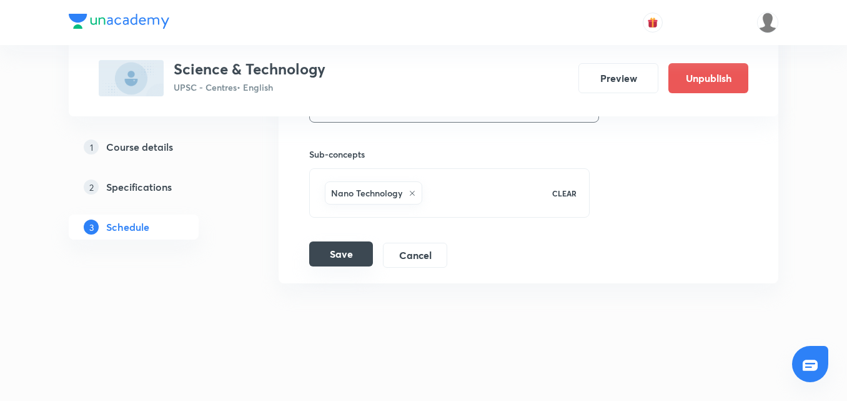
click at [352, 257] on button "Save" at bounding box center [341, 253] width 64 height 25
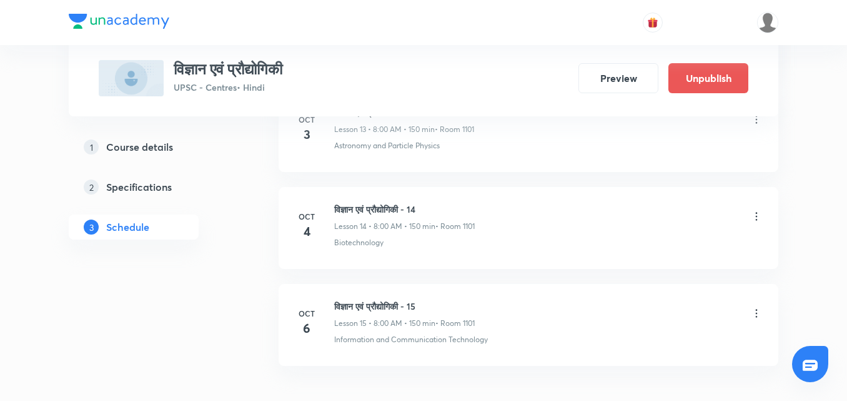
click at [88, 22] on img at bounding box center [119, 21] width 101 height 15
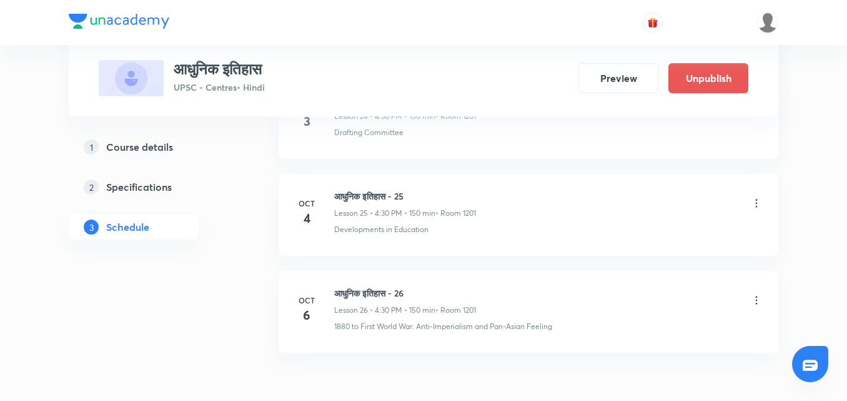
click at [6, 9] on header at bounding box center [423, 22] width 847 height 45
drag, startPoint x: 844, startPoint y: 1, endPoint x: 494, endPoint y: 58, distance: 354.0
click at [494, 58] on div "Plus Courses आधुनिक इतिहास UPSC - Centres • Hindi Preview Unpublish" at bounding box center [424, 58] width 650 height 76
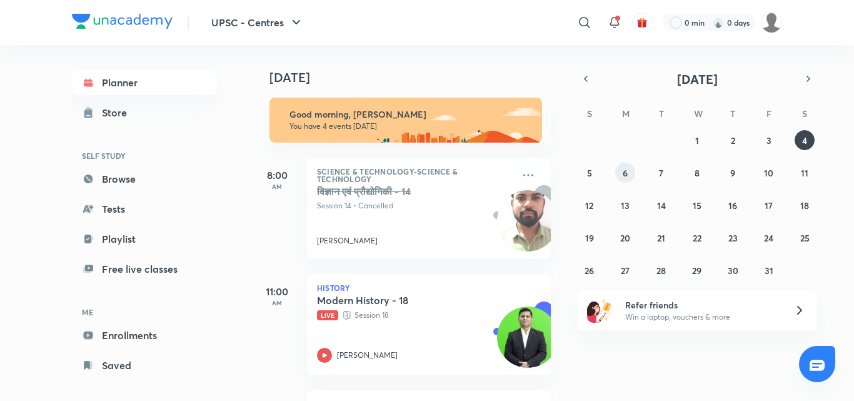
click at [631, 166] on button "6" at bounding box center [625, 172] width 20 height 20
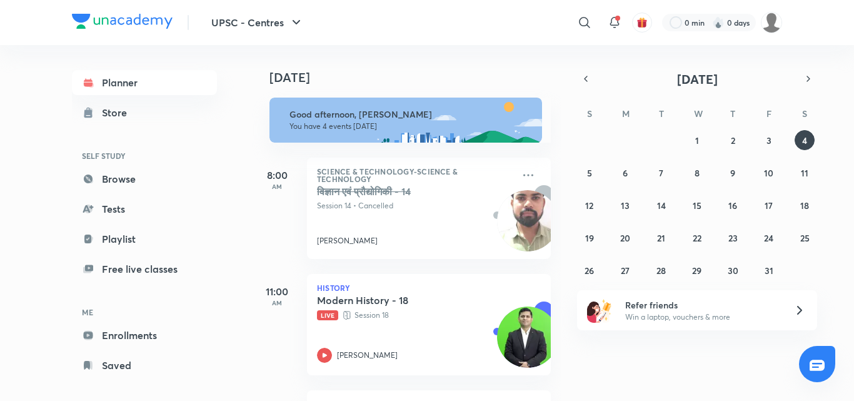
scroll to position [226, 0]
